Goal: Task Accomplishment & Management: Manage account settings

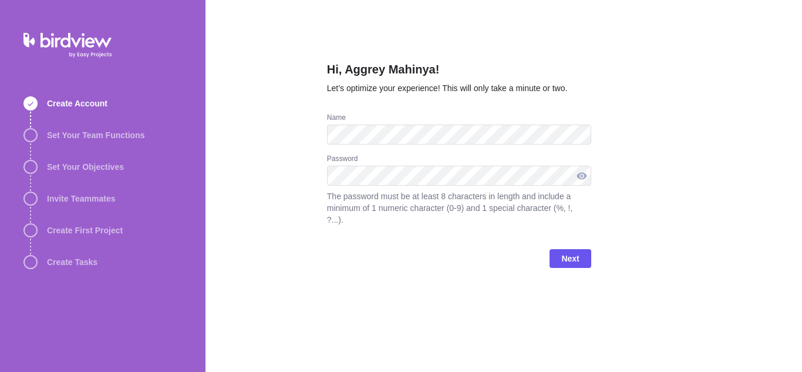
click at [585, 179] on div at bounding box center [581, 176] width 19 height 20
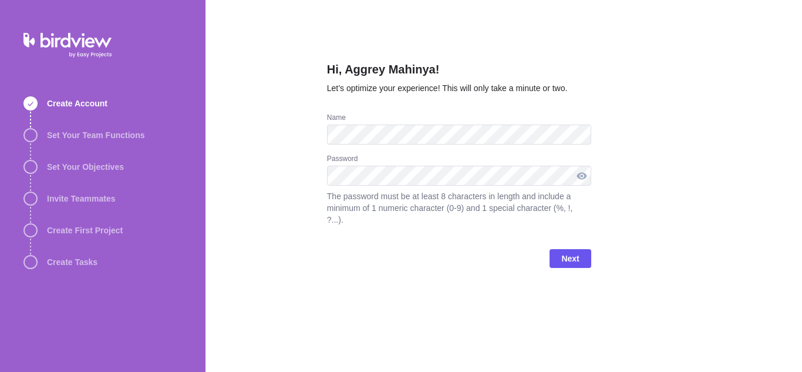
click at [585, 179] on div at bounding box center [581, 176] width 19 height 20
click at [581, 176] on div at bounding box center [581, 176] width 19 height 20
click at [564, 251] on span "Next" at bounding box center [570, 258] width 18 height 14
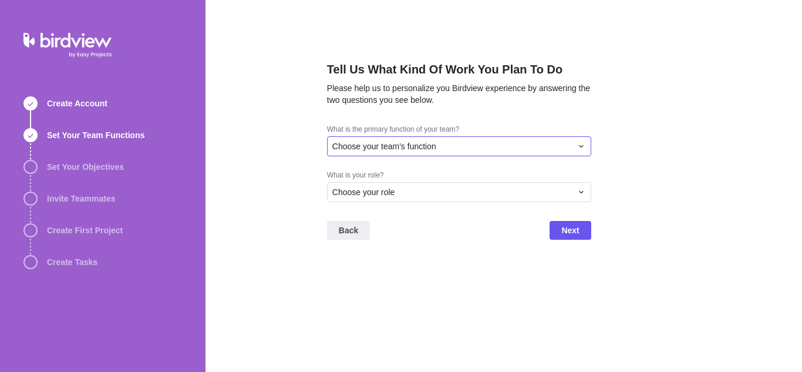
click at [548, 147] on div "Choose your team's function" at bounding box center [452, 146] width 240 height 12
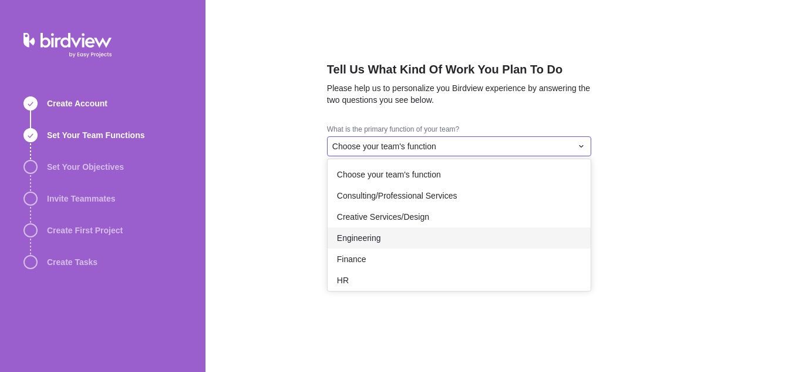
click at [394, 238] on div "Engineering" at bounding box center [459, 237] width 263 height 21
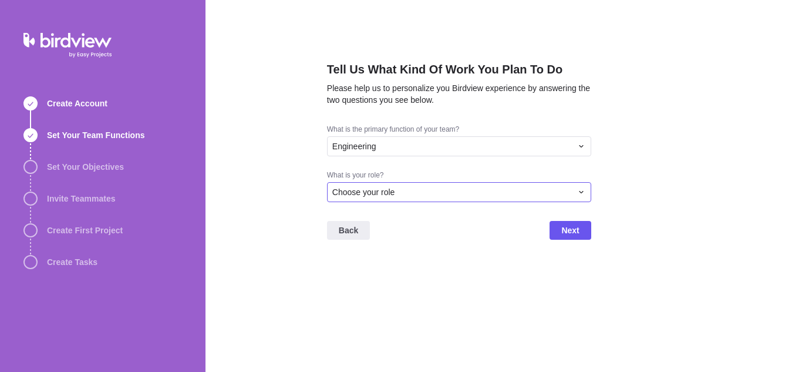
click at [493, 194] on div "Choose your role" at bounding box center [452, 192] width 240 height 12
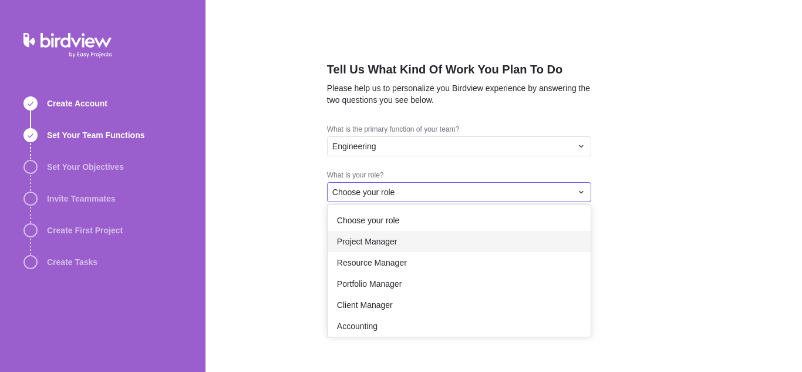
click at [420, 242] on div "Project Manager" at bounding box center [459, 241] width 263 height 21
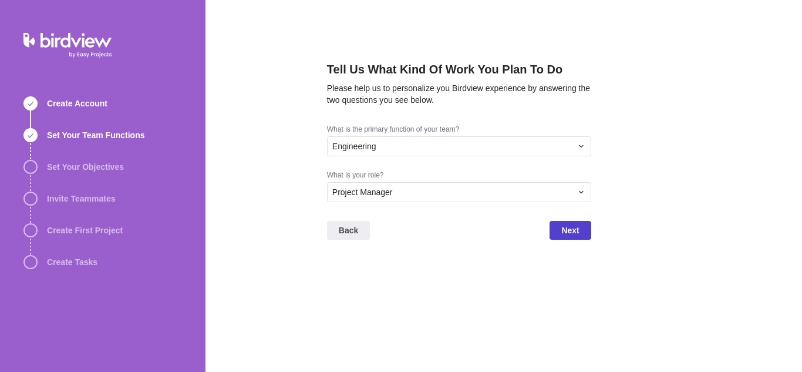
click at [567, 237] on span "Next" at bounding box center [569, 230] width 41 height 19
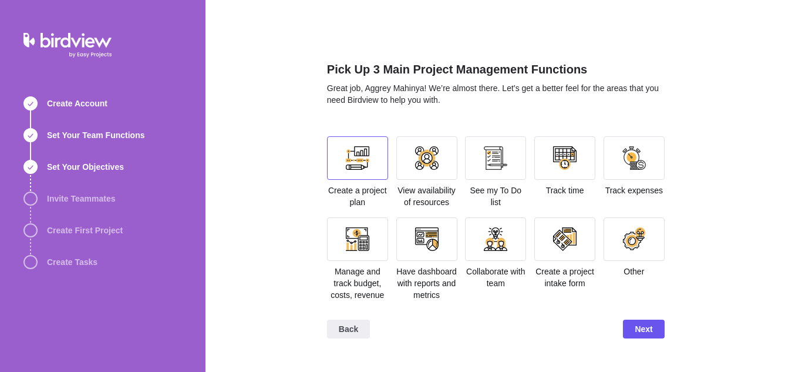
click at [355, 165] on div at bounding box center [357, 157] width 23 height 23
click at [497, 163] on div at bounding box center [495, 157] width 23 height 23
click at [561, 170] on div at bounding box center [564, 157] width 61 height 43
click at [416, 167] on div at bounding box center [426, 157] width 23 height 23
click at [433, 160] on div at bounding box center [426, 157] width 23 height 23
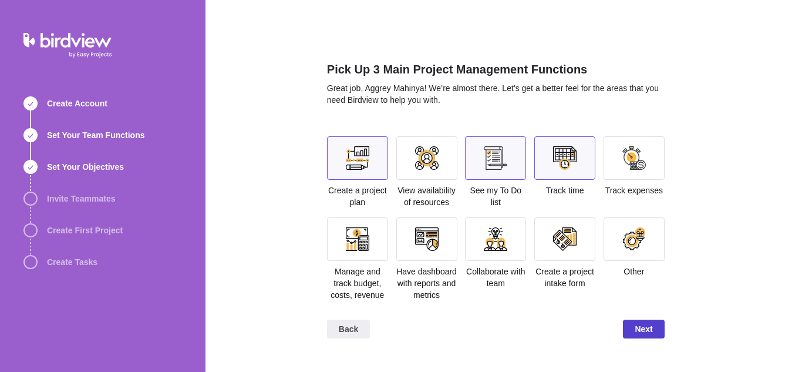
click at [638, 328] on span "Next" at bounding box center [644, 329] width 18 height 14
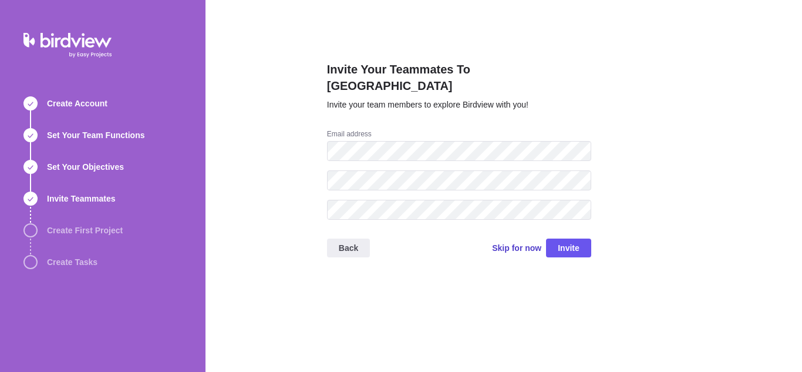
click at [521, 242] on span "Skip for now" at bounding box center [516, 248] width 49 height 12
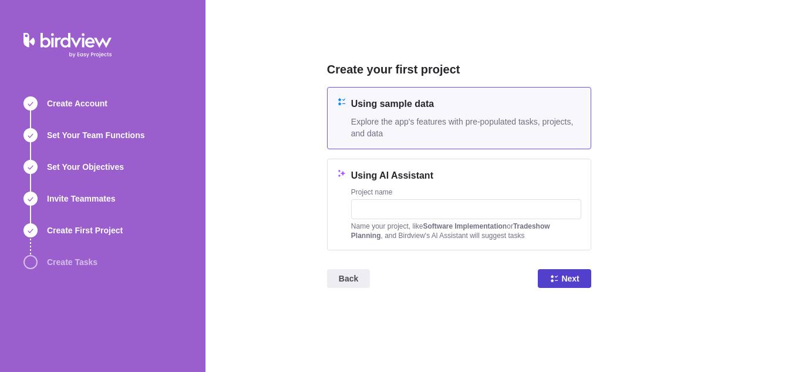
click at [557, 275] on icon at bounding box center [553, 278] width 9 height 9
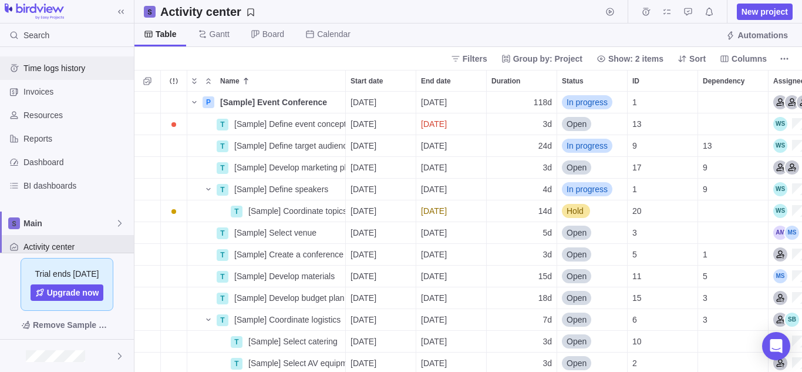
click at [70, 66] on span "Time logs history" at bounding box center [76, 68] width 106 height 12
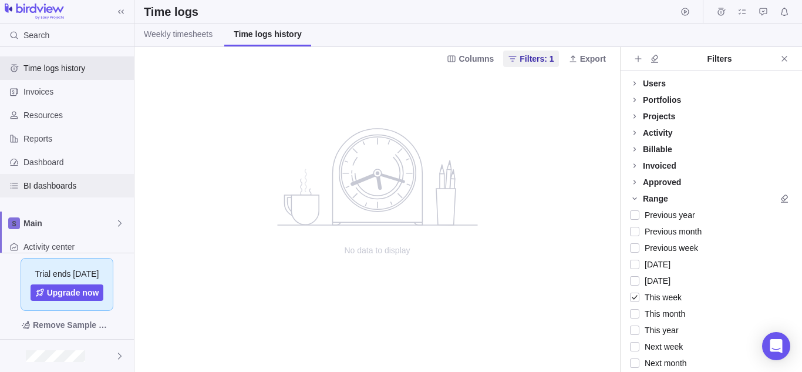
click at [41, 180] on span "BI dashboards" at bounding box center [76, 186] width 106 height 12
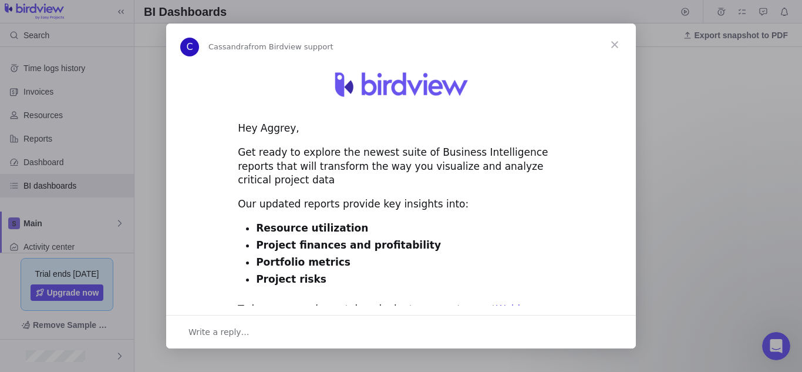
click at [611, 42] on span "Close" at bounding box center [615, 44] width 42 height 42
